Goal: Task Accomplishment & Management: Use online tool/utility

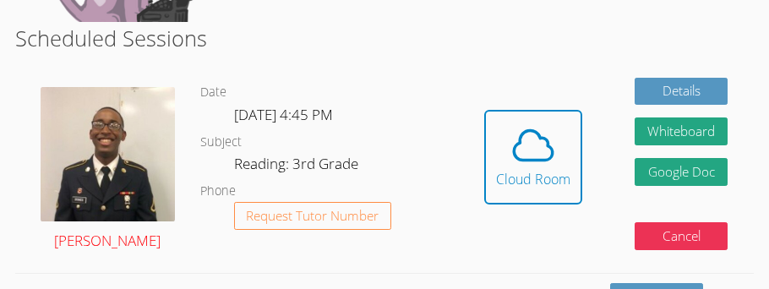
scroll to position [491, 0]
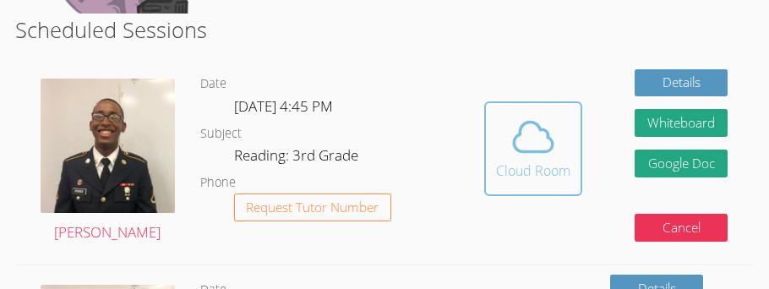
click at [496, 150] on span at bounding box center [533, 136] width 74 height 47
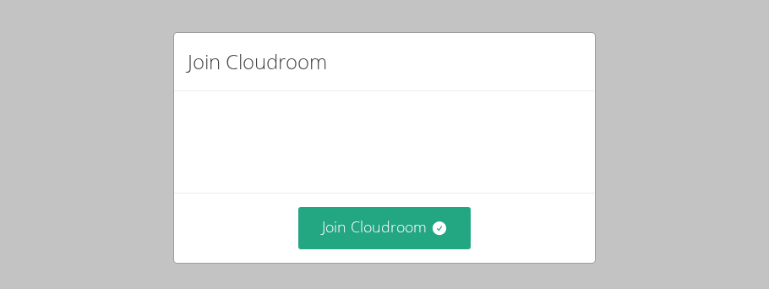
scroll to position [175, 0]
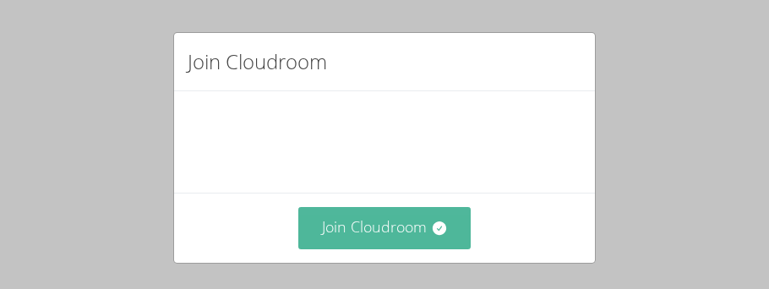
click at [392, 238] on button "Join Cloudroom" at bounding box center [384, 227] width 173 height 41
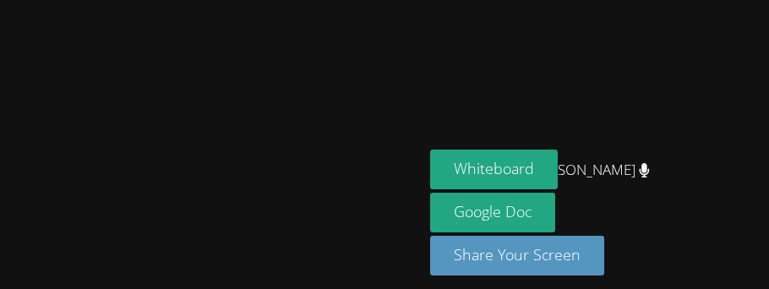
scroll to position [141, 0]
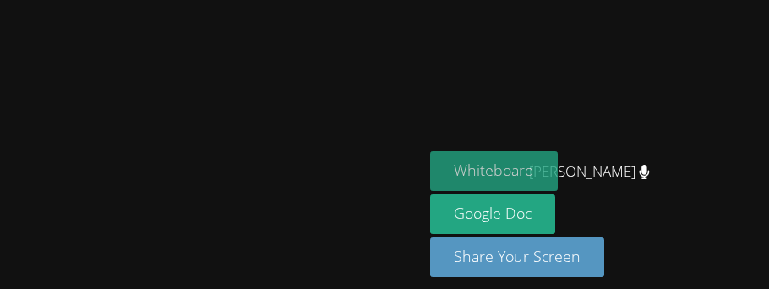
click at [496, 191] on button "Whiteboard" at bounding box center [494, 171] width 128 height 40
